Goal: Find contact information: Find contact information

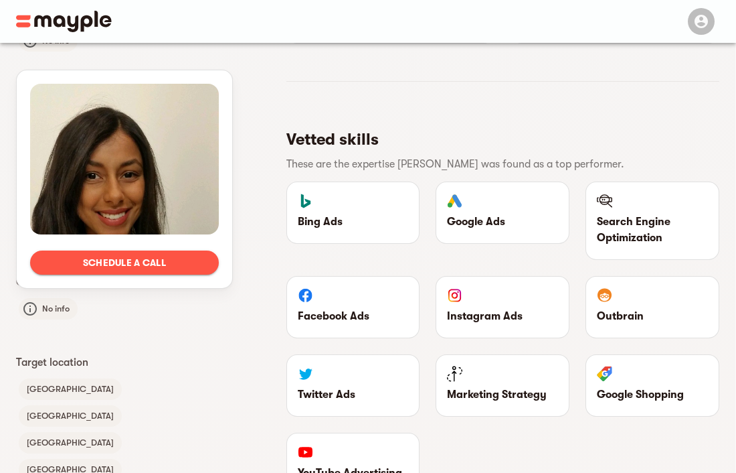
scroll to position [756, 0]
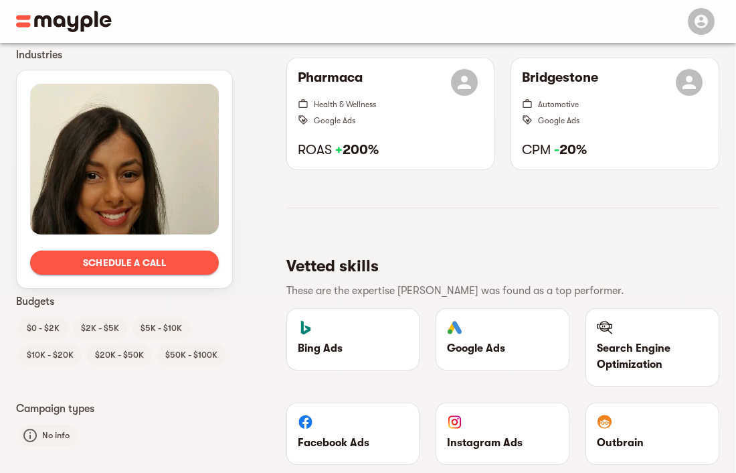
scroll to position [509, 0]
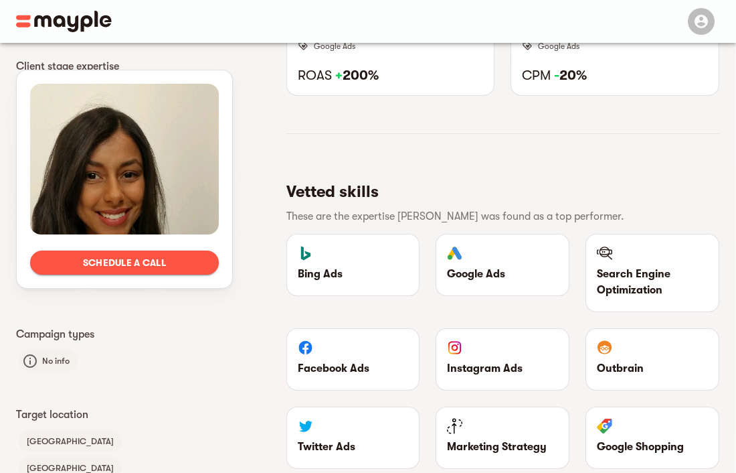
click at [168, 256] on span "Schedule a call" at bounding box center [124, 262] width 167 height 16
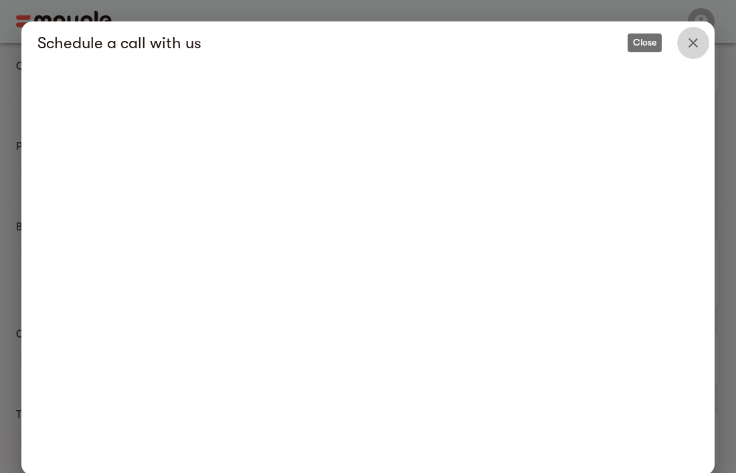
click at [695, 44] on icon "Close" at bounding box center [693, 43] width 16 height 16
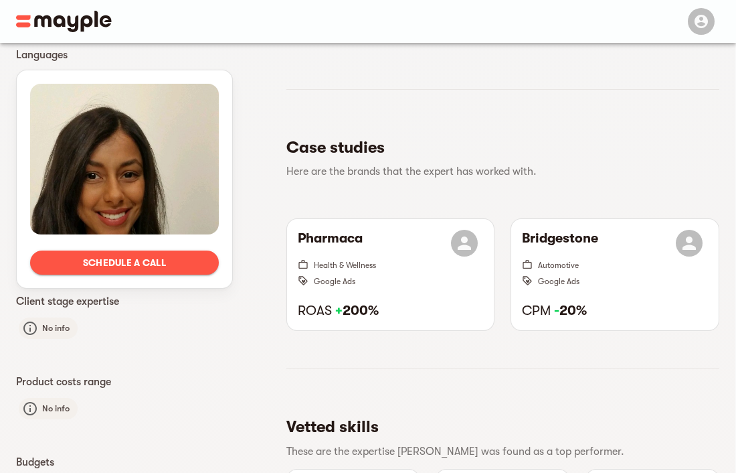
scroll to position [0, 0]
